Goal: Check status: Check status

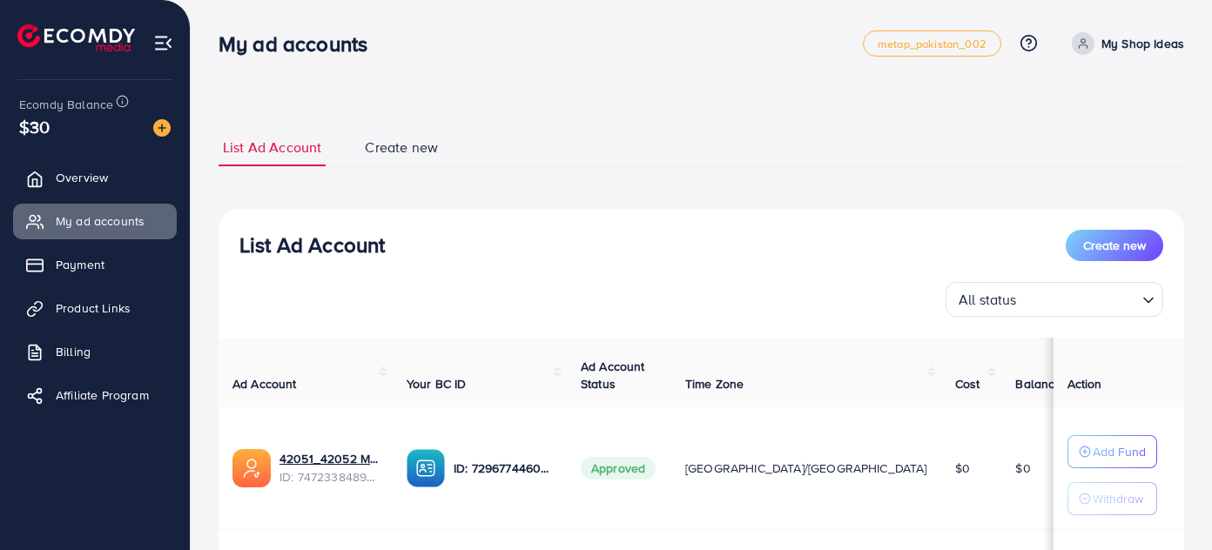
scroll to position [229, 0]
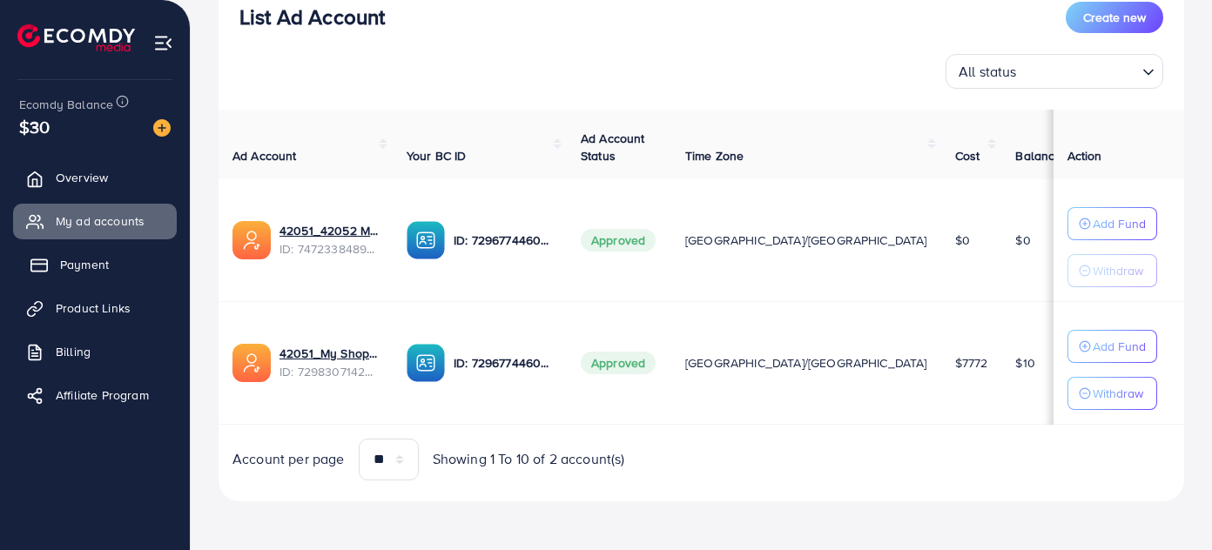
click at [121, 266] on link "Payment" at bounding box center [95, 264] width 164 height 35
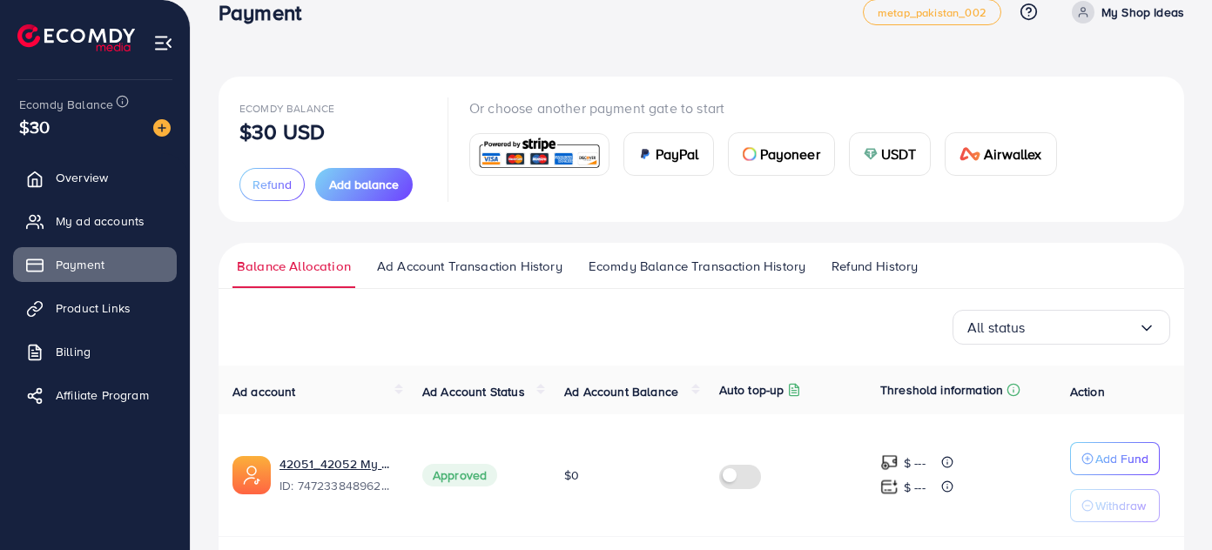
scroll to position [78, 0]
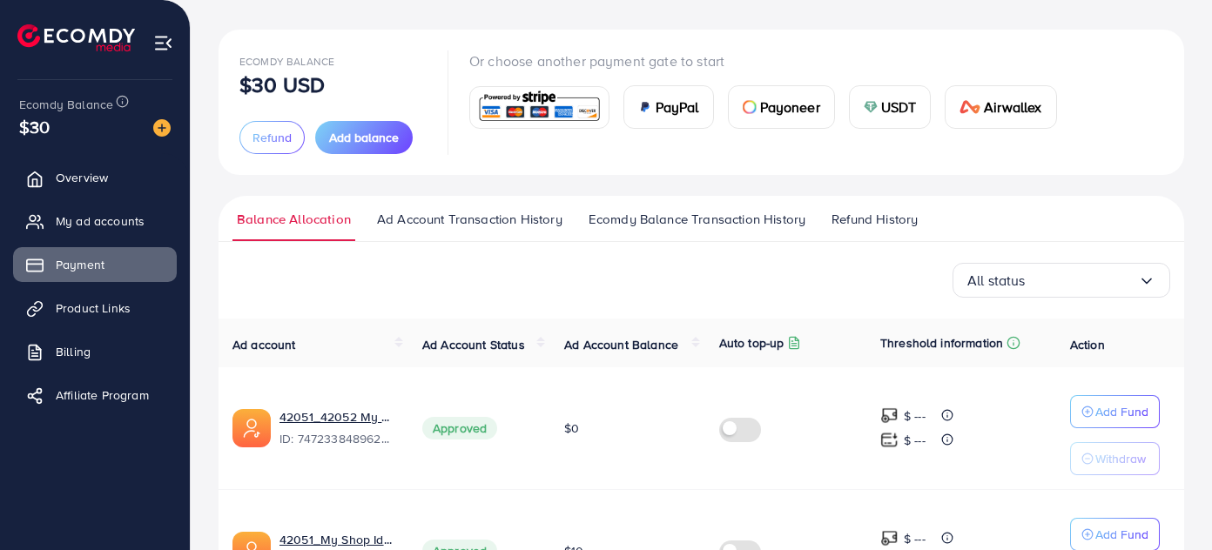
click at [480, 220] on span "Ad Account Transaction History" at bounding box center [469, 219] width 185 height 19
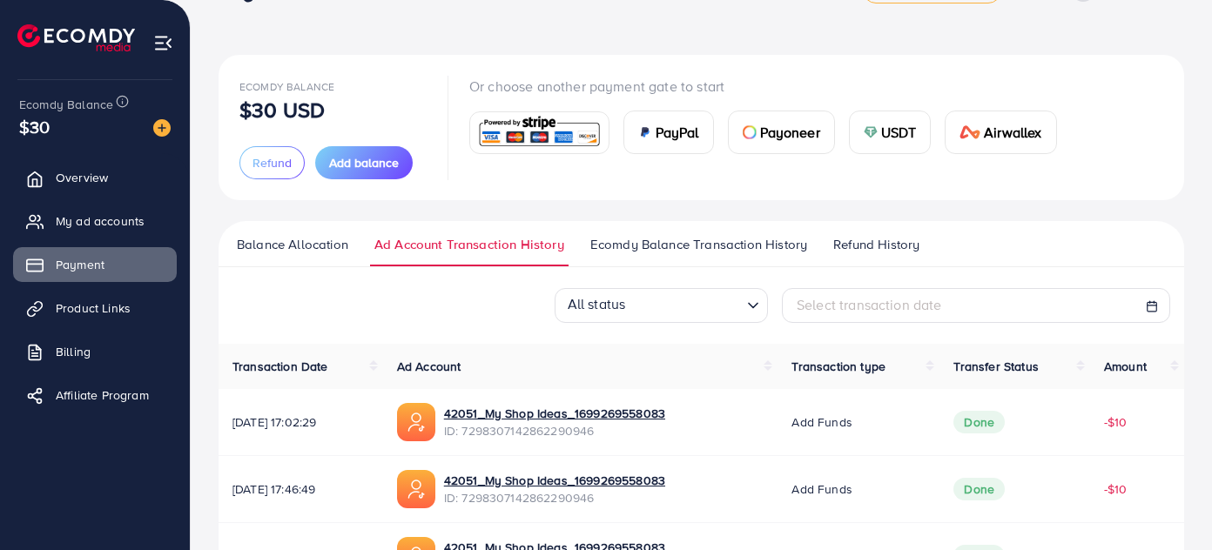
scroll to position [78, 0]
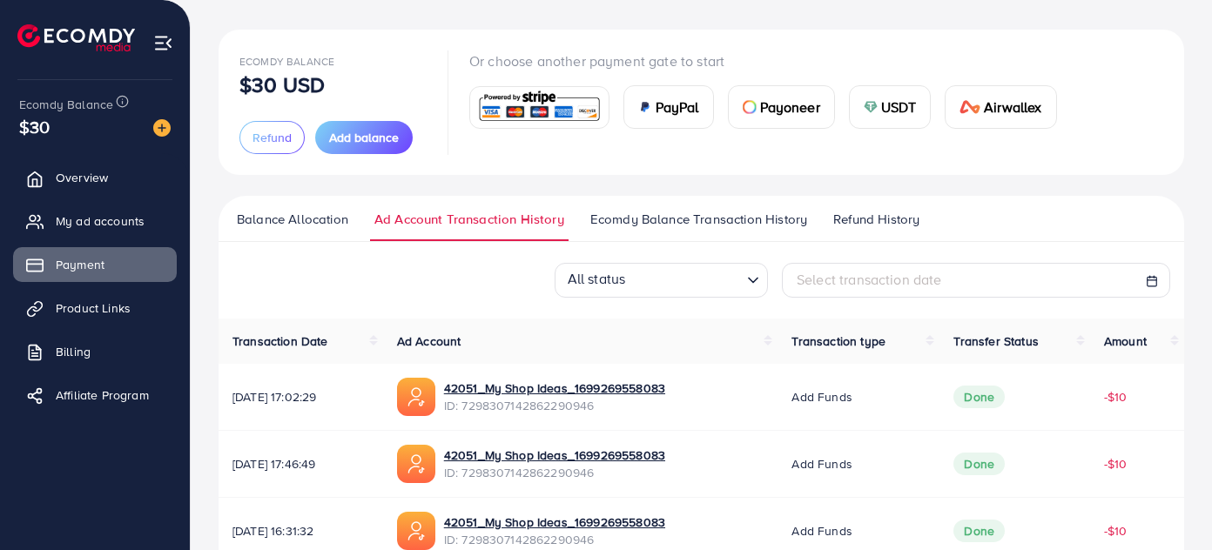
click at [708, 220] on span "Ecomdy Balance Transaction History" at bounding box center [698, 219] width 217 height 19
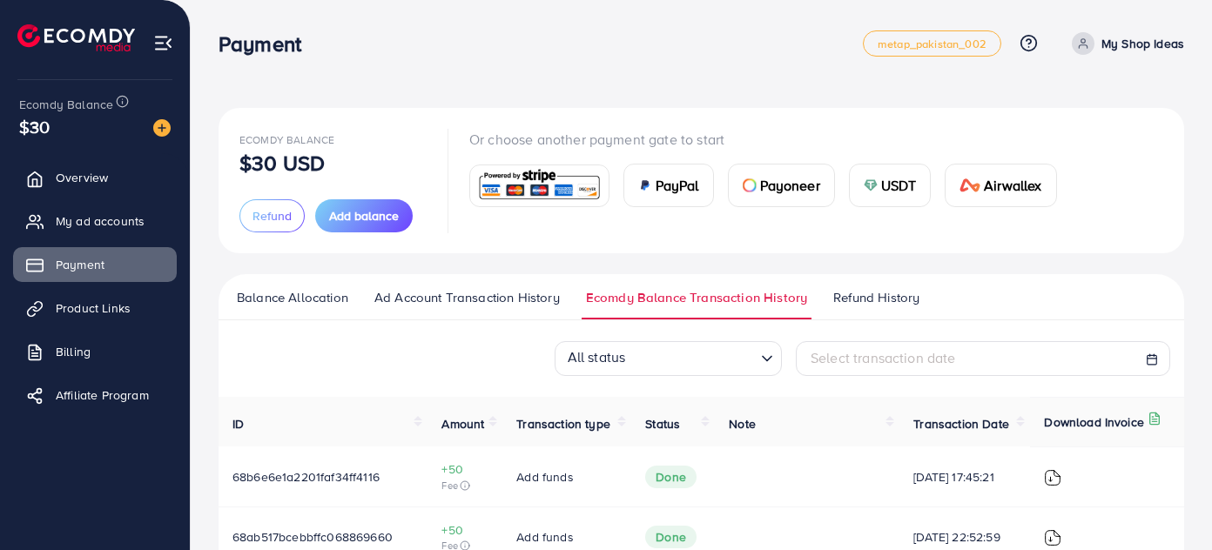
click at [882, 285] on ul "Balance Allocation Ad Account Transaction History Ecomdy Balance Transaction Hi…" at bounding box center [700, 297] width 965 height 46
click at [104, 222] on span "My ad accounts" at bounding box center [104, 220] width 89 height 17
